Goal: Information Seeking & Learning: Find specific fact

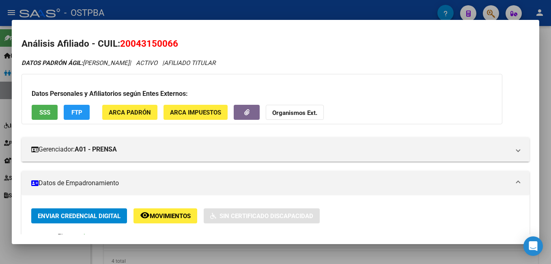
scroll to position [122, 0]
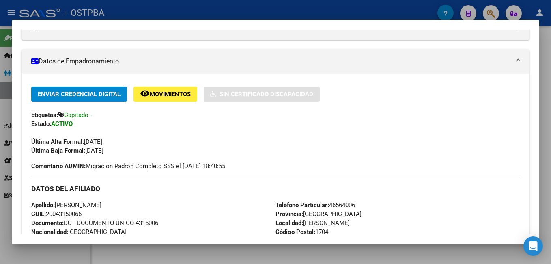
click at [203, 16] on div at bounding box center [275, 132] width 551 height 264
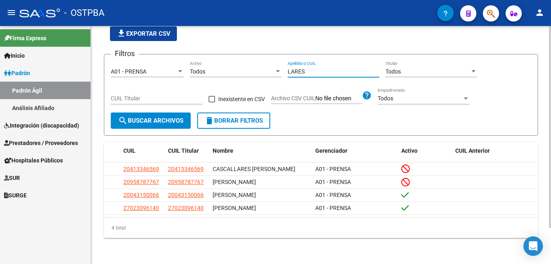
drag, startPoint x: 311, startPoint y: 61, endPoint x: 272, endPoint y: 63, distance: 39.0
click at [272, 63] on div "Filtros A01 - PRENSA Seleccionar Gerenciador Todos Activo LARES Apellido o CUIL…" at bounding box center [321, 87] width 420 height 52
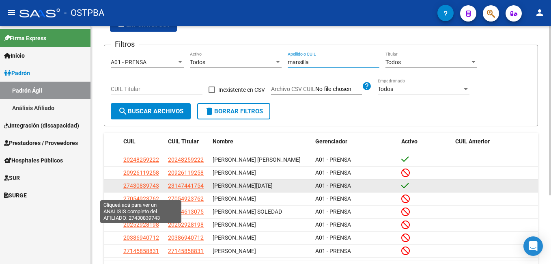
type input "mansilla"
click at [136, 189] on span "27430839743" at bounding box center [141, 185] width 36 height 6
type textarea "27430839743"
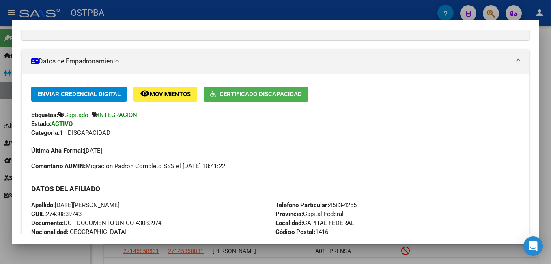
click at [254, 96] on span "Certificado Discapacidad" at bounding box center [261, 94] width 82 height 7
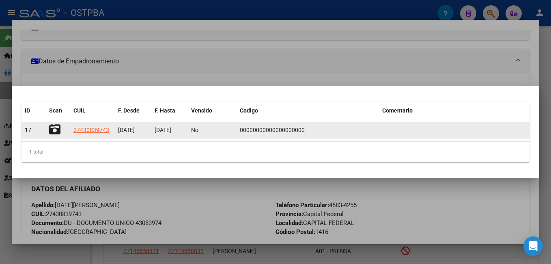
click at [53, 127] on icon at bounding box center [54, 129] width 11 height 11
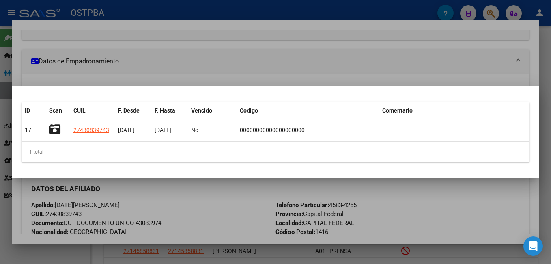
click at [130, 10] on div at bounding box center [275, 132] width 551 height 264
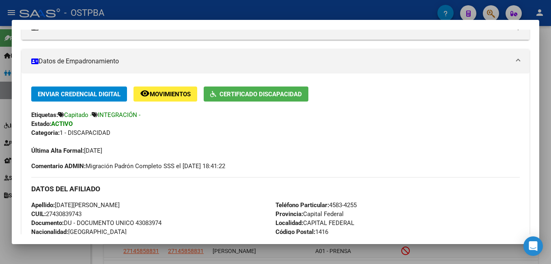
click at [235, 10] on div at bounding box center [275, 132] width 551 height 264
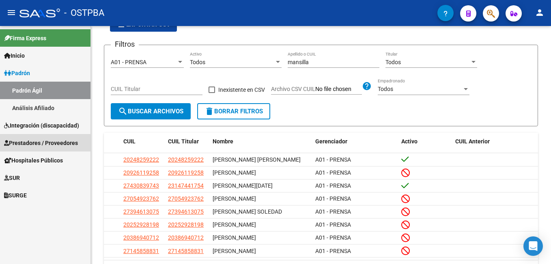
click at [40, 143] on span "Prestadores / Proveedores" at bounding box center [41, 142] width 74 height 9
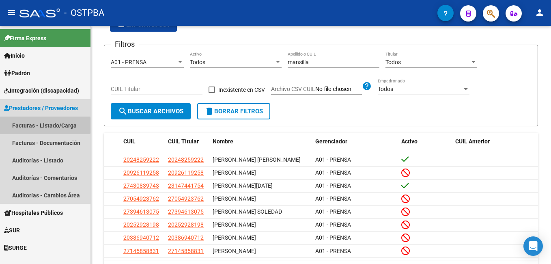
click at [22, 125] on link "Facturas - Listado/Carga" at bounding box center [45, 124] width 91 height 17
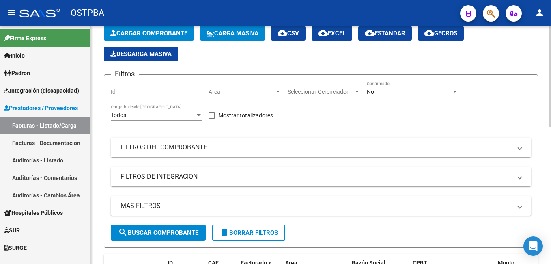
click at [455, 93] on div at bounding box center [454, 91] width 7 height 6
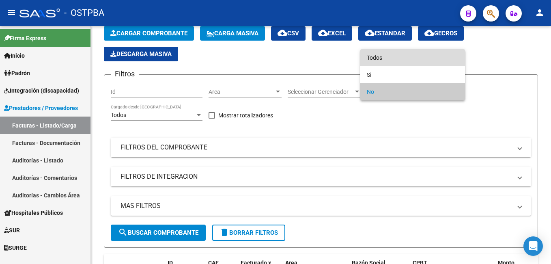
click at [395, 56] on span "Todos" at bounding box center [413, 57] width 92 height 17
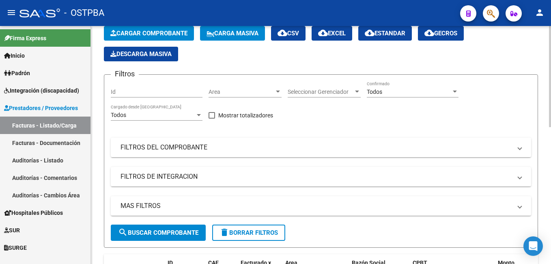
click at [519, 149] on span at bounding box center [519, 147] width 3 height 9
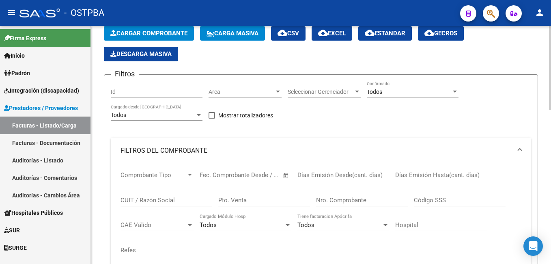
click at [370, 202] on input "Nro. Comprobante" at bounding box center [362, 199] width 92 height 7
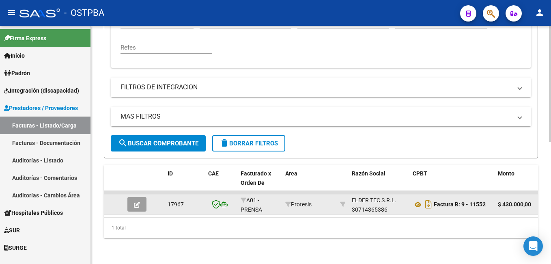
scroll to position [252, 0]
type input "11552"
click at [137, 202] on icon "button" at bounding box center [137, 205] width 6 height 6
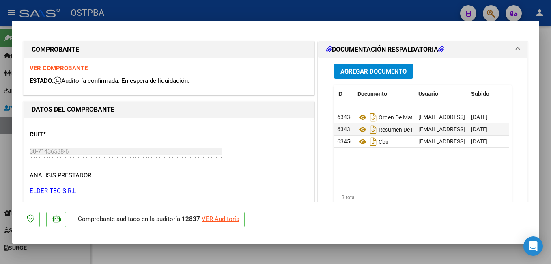
click at [370, 72] on span "Agregar Documento" at bounding box center [373, 71] width 66 height 7
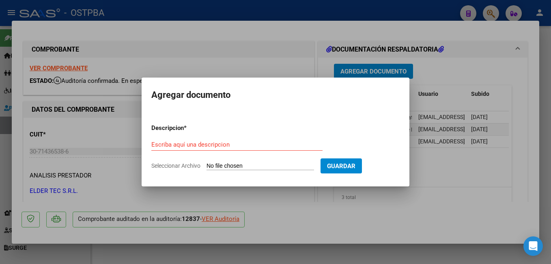
click at [178, 166] on span "Seleccionar Archivo" at bounding box center [175, 165] width 49 height 6
click at [207, 166] on input "Seleccionar Archivo" at bounding box center [261, 166] width 108 height 8
type input "C:\fakepath\Presup Aprob Jack_20251008_0001.pdf"
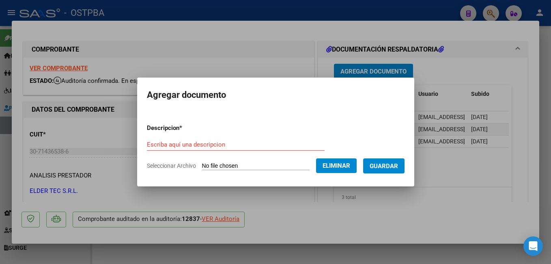
click at [216, 137] on form "Descripcion * Escriba aquí una descripcion Seleccionar Archivo Eliminar Guardar" at bounding box center [276, 146] width 258 height 59
click at [221, 142] on input "Escriba aquí una descripcion" at bounding box center [236, 144] width 178 height 7
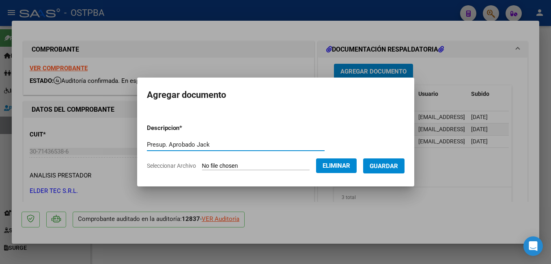
type input "Presup. Aprobado Jack"
click at [386, 162] on button "Guardar" at bounding box center [383, 165] width 41 height 15
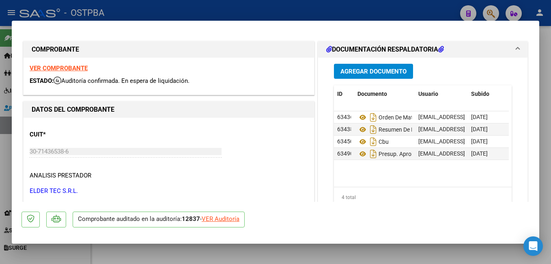
click at [392, 69] on span "Agregar Documento" at bounding box center [373, 71] width 66 height 7
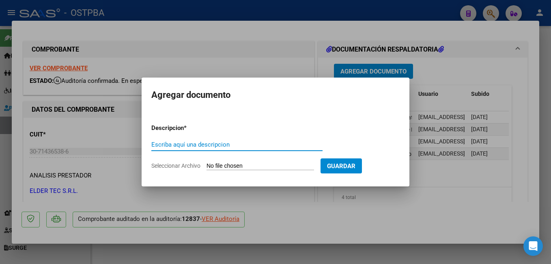
click at [183, 167] on span "Seleccionar Archivo" at bounding box center [175, 165] width 49 height 6
click at [207, 167] on input "Seleccionar Archivo" at bounding box center [261, 166] width 108 height 8
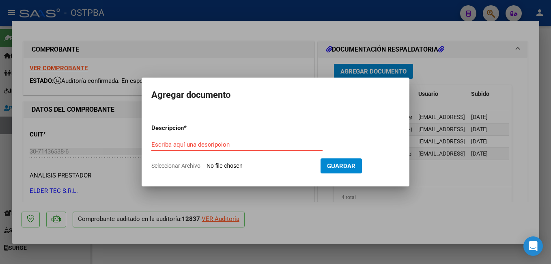
type input "C:\fakepath\Auditoría_20251008_0001.pdf"
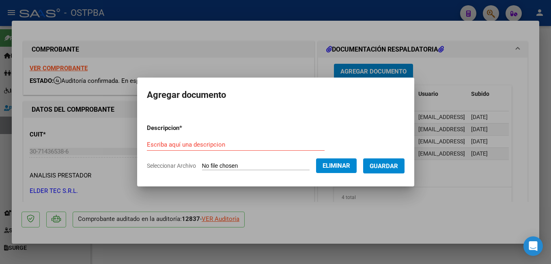
click at [192, 148] on input "Escriba aquí una descripcion" at bounding box center [236, 144] width 178 height 7
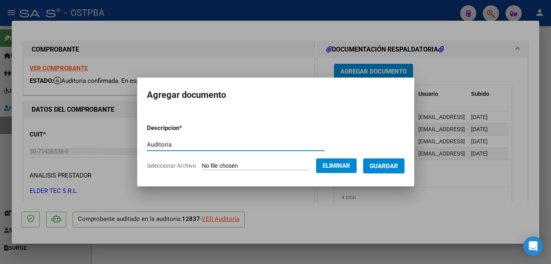
type input "Auditoría"
click at [398, 167] on span "Guardar" at bounding box center [384, 165] width 28 height 7
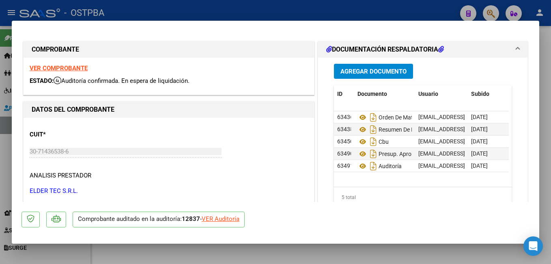
click at [265, 10] on div at bounding box center [275, 132] width 551 height 264
type input "$ 0,00"
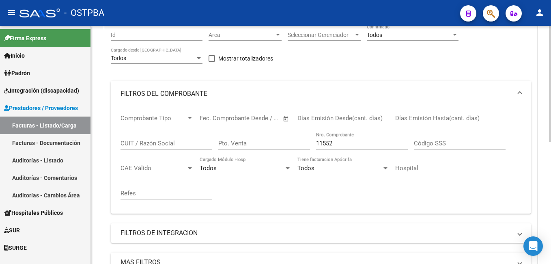
scroll to position [89, 0]
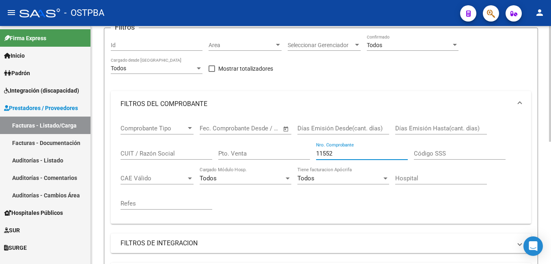
drag, startPoint x: 338, startPoint y: 153, endPoint x: 301, endPoint y: 153, distance: 36.5
click at [301, 153] on div "Comprobante Tipo Comprobante Tipo Fecha inicio – Fecha fin Fec. Comprobante Des…" at bounding box center [321, 167] width 401 height 100
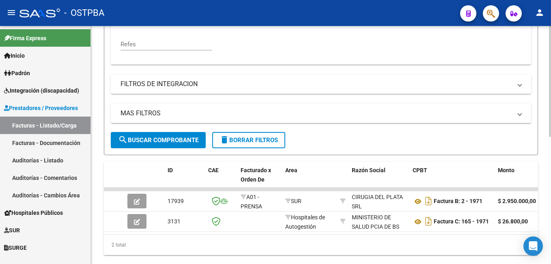
scroll to position [252, 0]
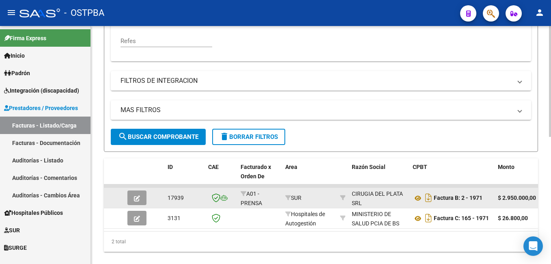
type input "1969"
click at [136, 203] on button "button" at bounding box center [136, 197] width 19 height 15
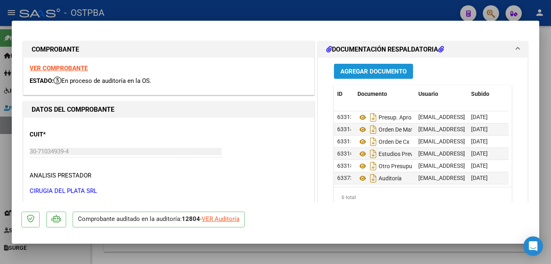
click at [362, 71] on span "Agregar Documento" at bounding box center [373, 71] width 66 height 7
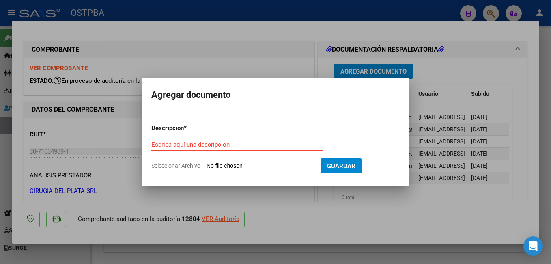
click at [181, 167] on span "Seleccionar Archivo" at bounding box center [175, 165] width 49 height 6
click at [207, 167] on input "Seleccionar Archivo" at bounding box center [261, 166] width 108 height 8
type input "C:\fakepath\Doc Colla.pdf"
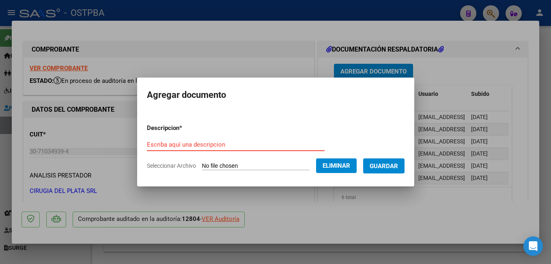
click at [221, 138] on div "Escriba aquí una descripcion" at bounding box center [236, 144] width 178 height 12
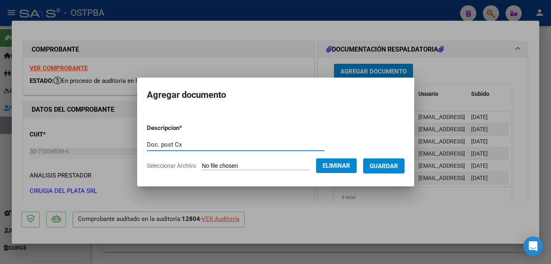
type input "Doc. post Cx"
drag, startPoint x: 389, startPoint y: 170, endPoint x: 386, endPoint y: 167, distance: 4.6
click at [389, 170] on button "Guardar" at bounding box center [383, 165] width 41 height 15
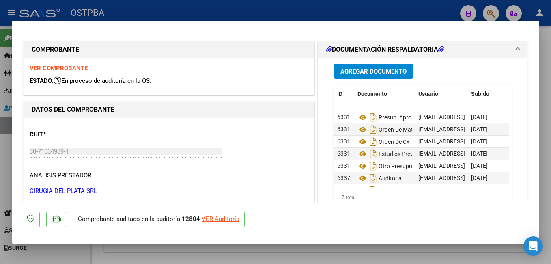
click at [149, 11] on div at bounding box center [275, 132] width 551 height 264
type input "$ 0,00"
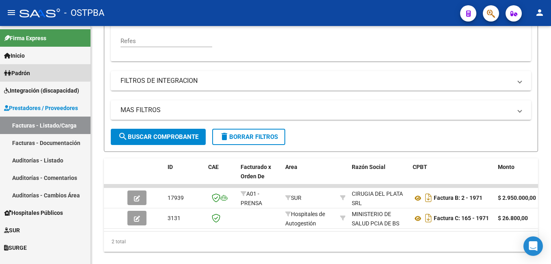
click at [30, 71] on span "Padrón" at bounding box center [17, 73] width 26 height 9
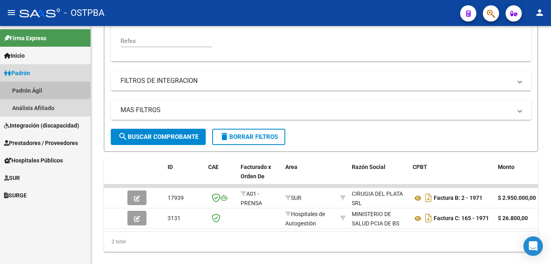
click at [30, 86] on link "Padrón Ágil" at bounding box center [45, 90] width 91 height 17
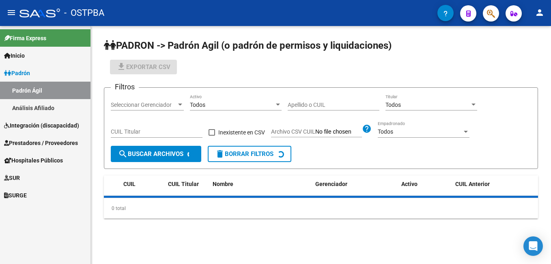
click at [333, 105] on input "Apellido o CUIL" at bounding box center [334, 104] width 92 height 7
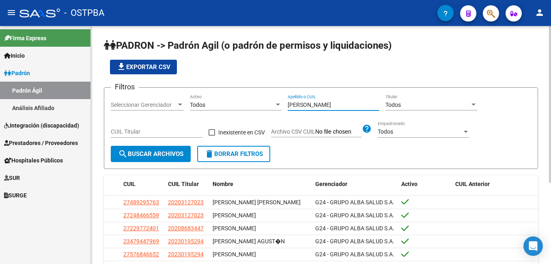
type input "[PERSON_NAME]"
click at [182, 104] on div at bounding box center [180, 104] width 4 height 2
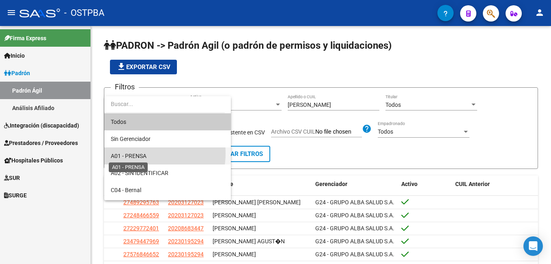
click at [141, 153] on span "A01 - PRENSA" at bounding box center [129, 156] width 36 height 6
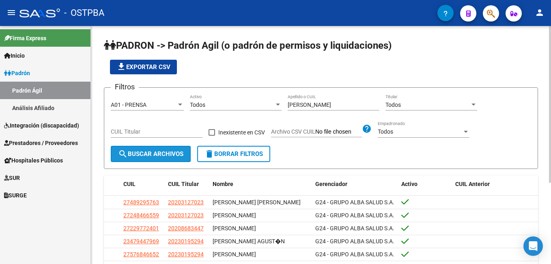
click at [141, 155] on span "search Buscar Archivos" at bounding box center [150, 153] width 65 height 7
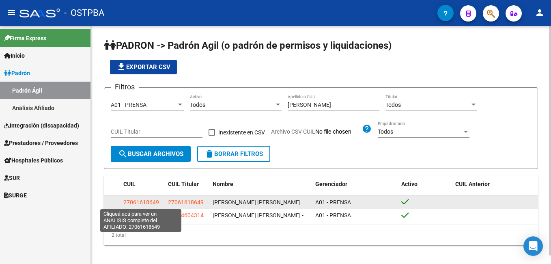
click at [130, 201] on span "27061618649" at bounding box center [141, 202] width 36 height 6
type textarea "27061618649"
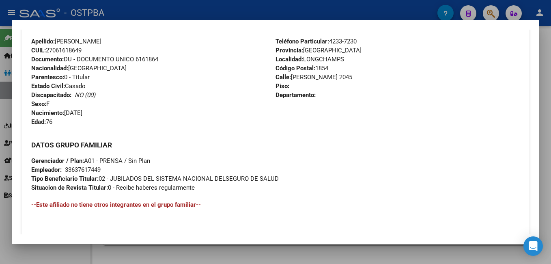
scroll to position [284, 0]
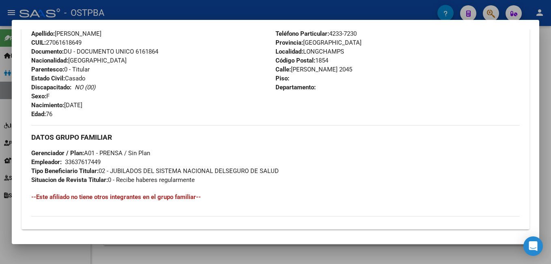
click at [171, 9] on div at bounding box center [275, 132] width 551 height 264
